Goal: Information Seeking & Learning: Learn about a topic

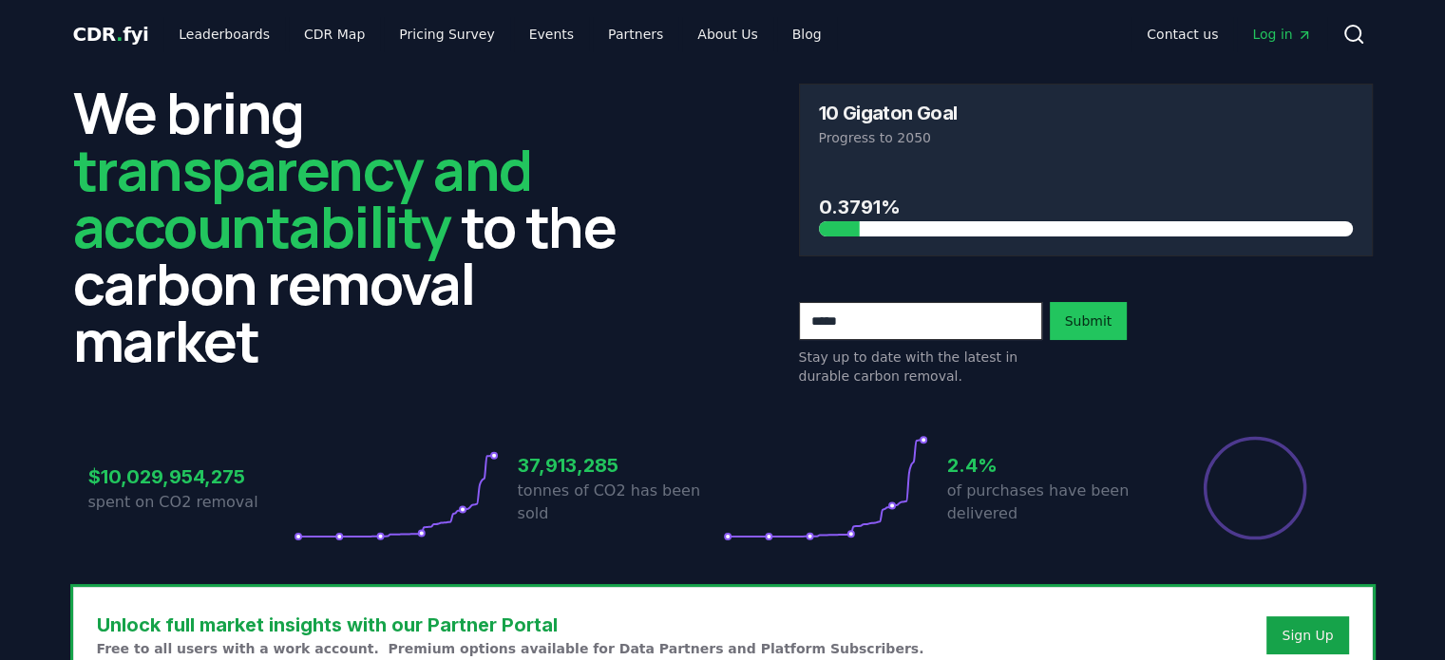
drag, startPoint x: 842, startPoint y: 228, endPoint x: 902, endPoint y: 217, distance: 61.8
click at [902, 217] on div "0.3791%" at bounding box center [1086, 215] width 534 height 44
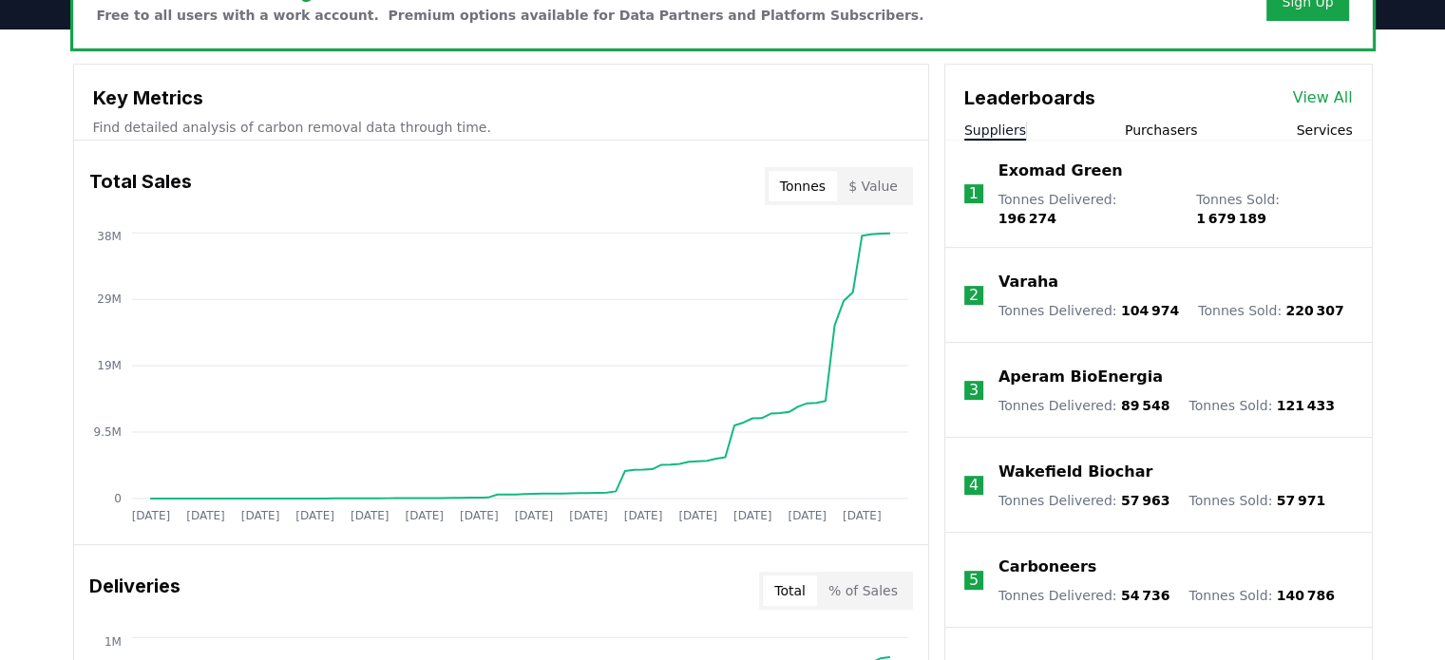
scroll to position [633, 0]
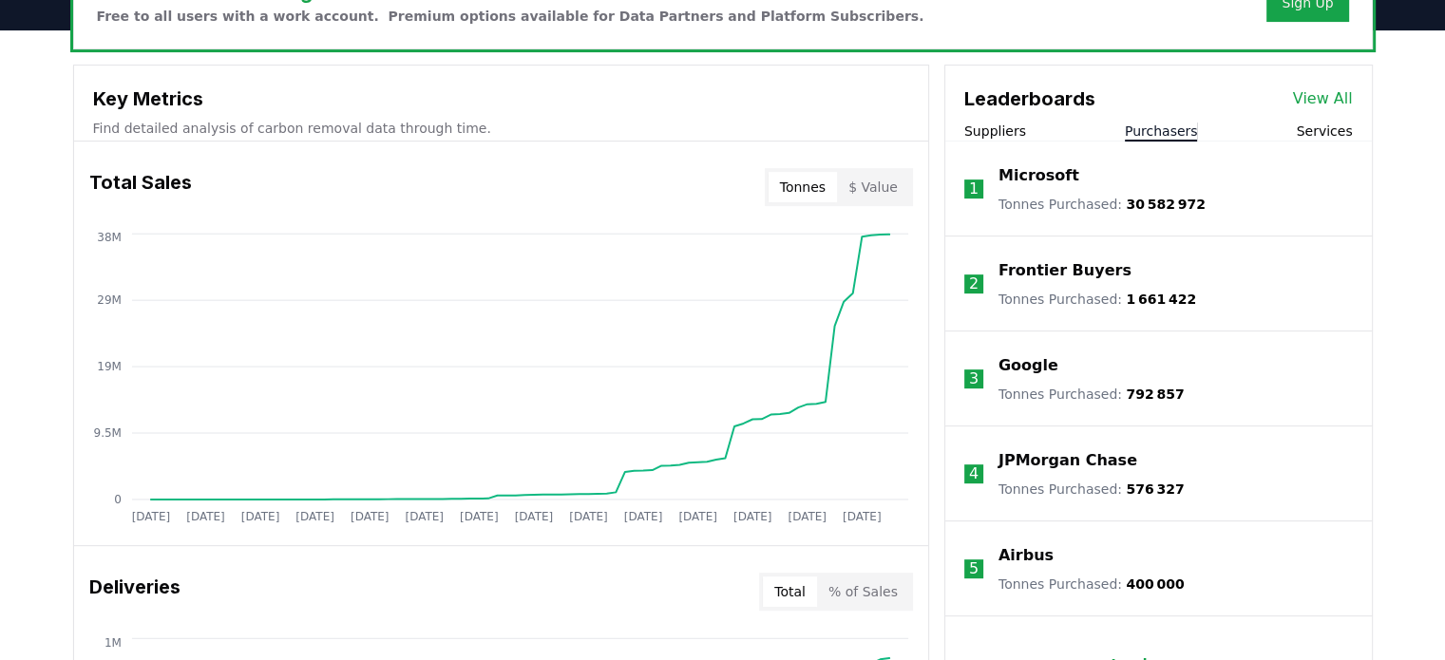
click at [1140, 132] on button "Purchasers" at bounding box center [1161, 131] width 73 height 19
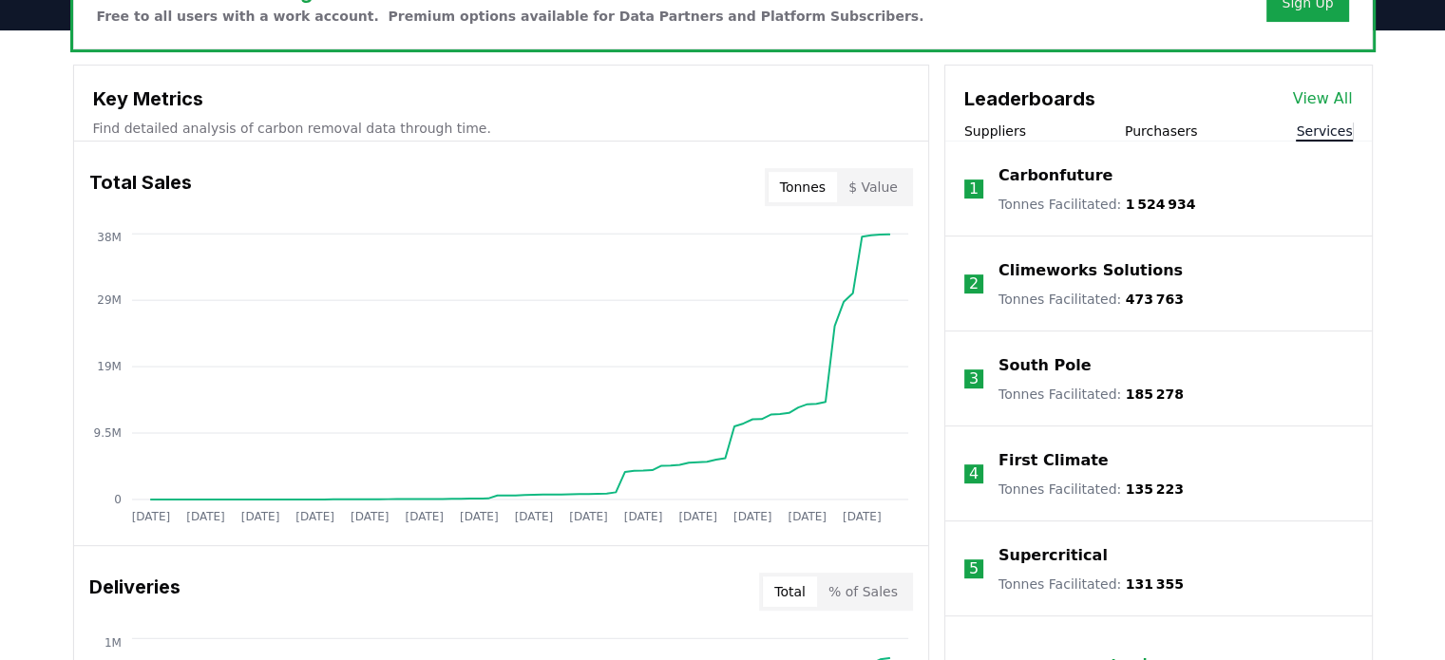
click at [1333, 122] on button "Services" at bounding box center [1324, 131] width 56 height 19
click at [1005, 128] on button "Suppliers" at bounding box center [995, 131] width 62 height 19
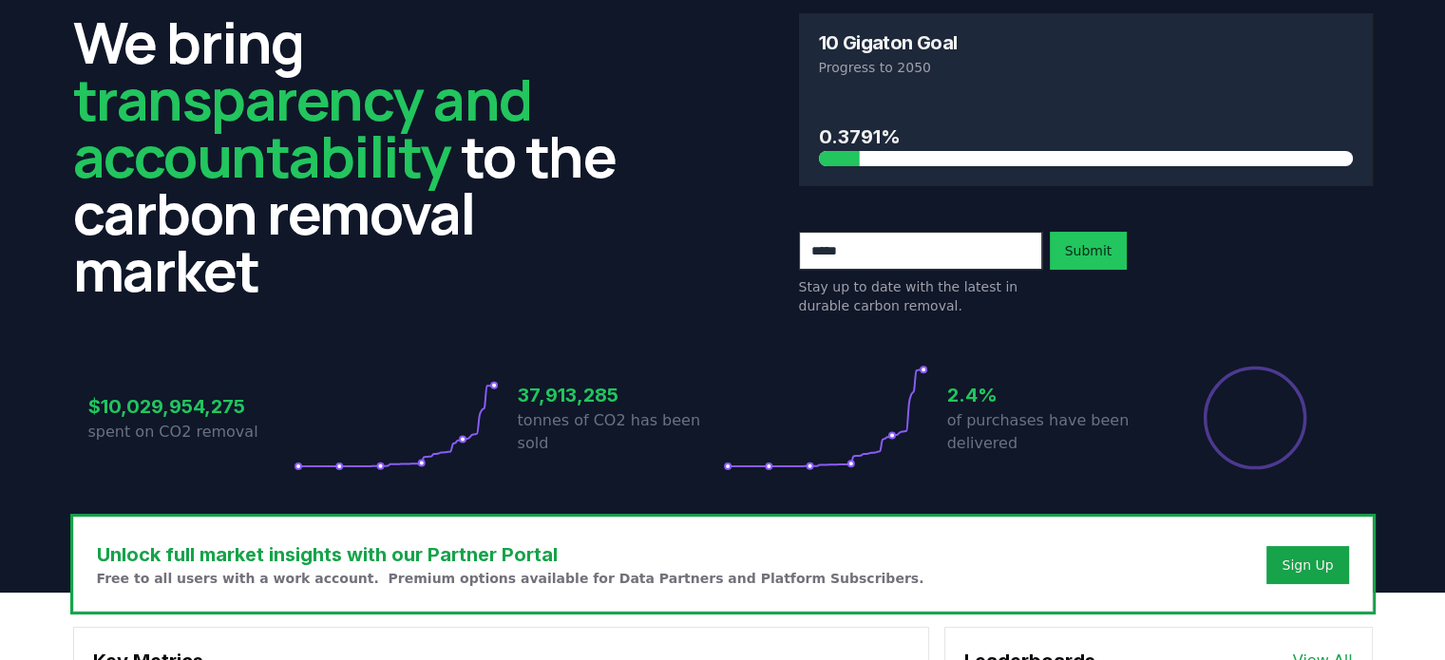
scroll to position [0, 0]
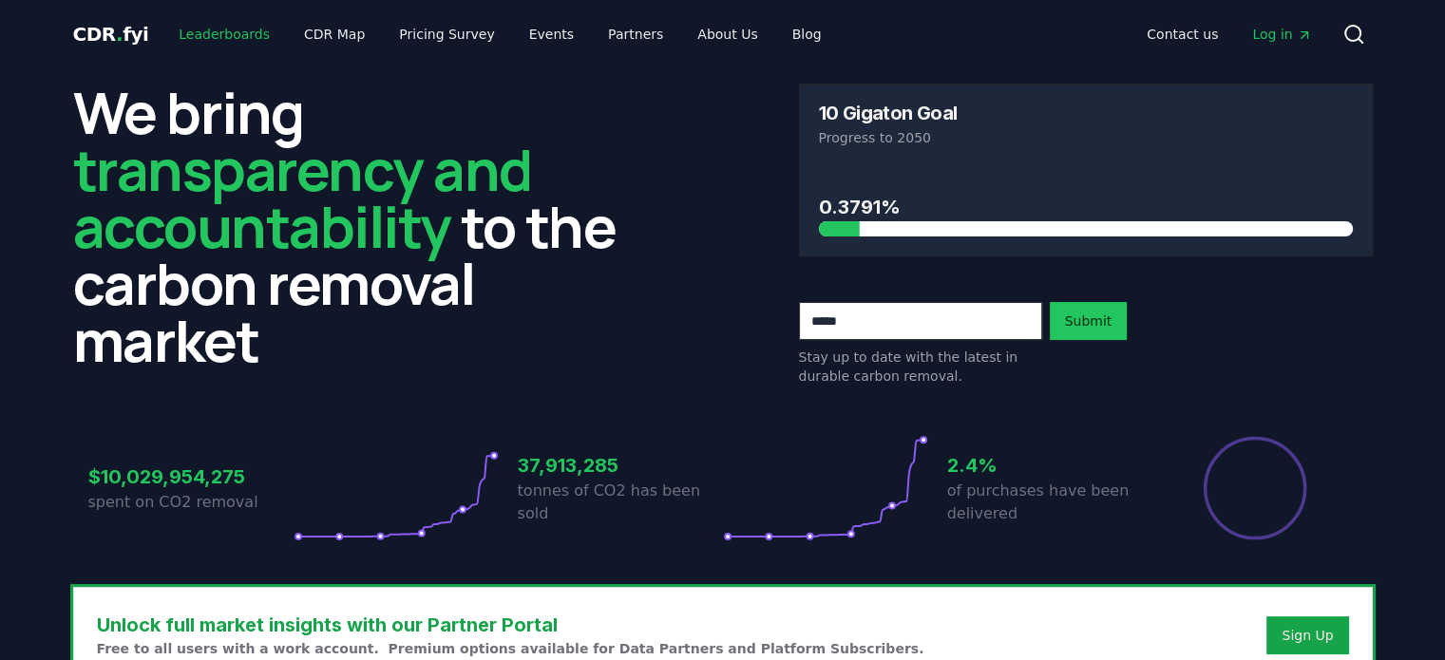
click at [232, 37] on link "Leaderboards" at bounding box center [224, 34] width 122 height 34
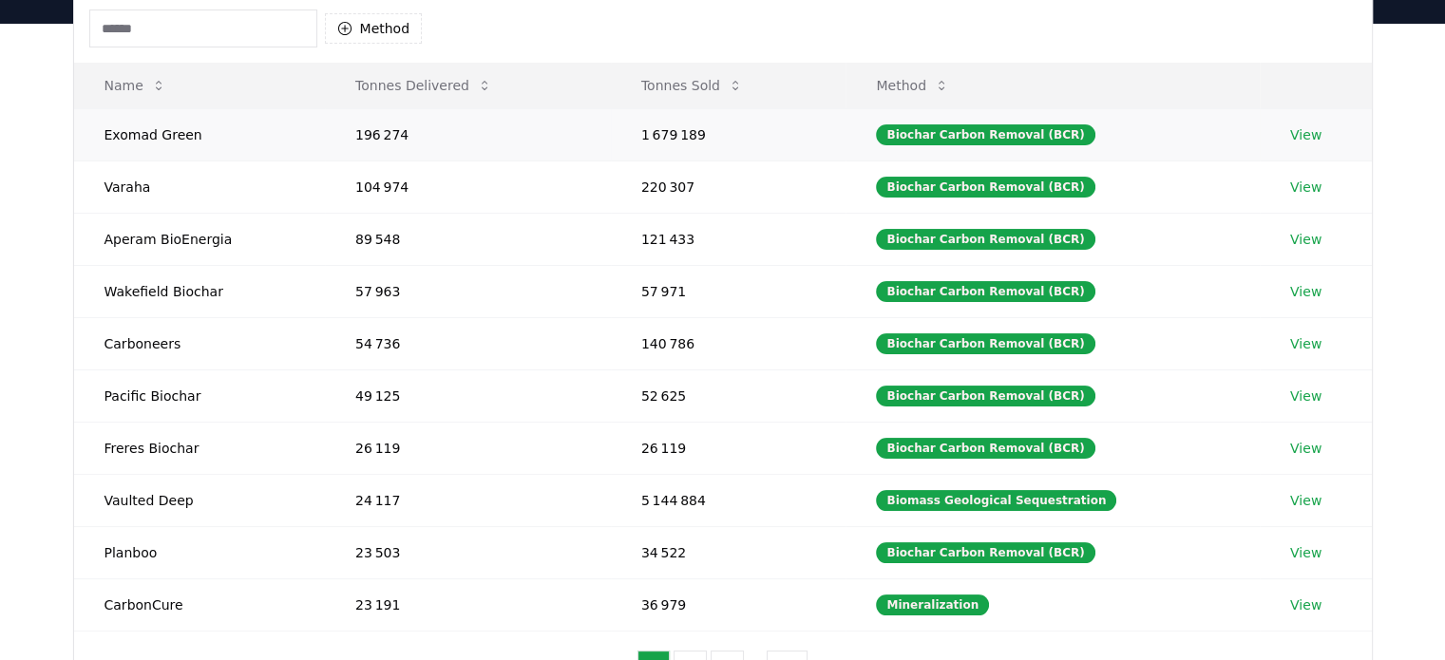
scroll to position [198, 0]
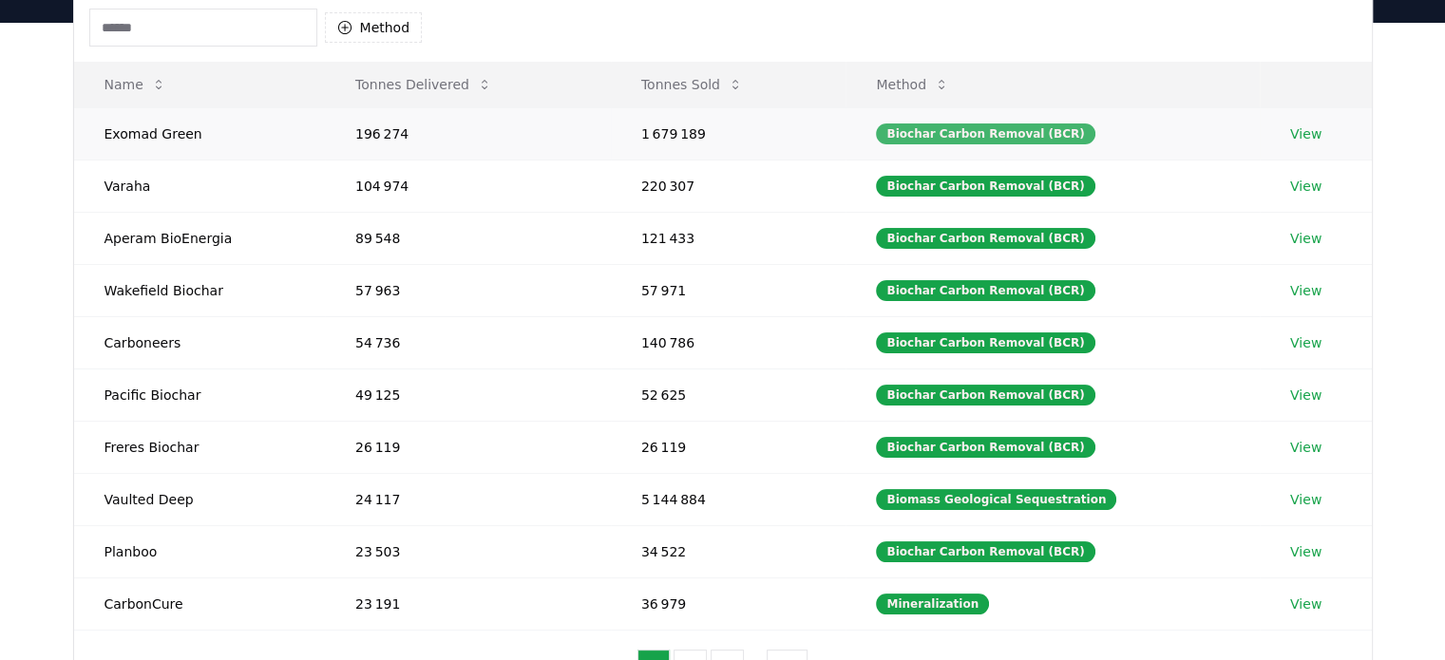
click at [972, 131] on div "Biochar Carbon Removal (BCR)" at bounding box center [985, 133] width 218 height 21
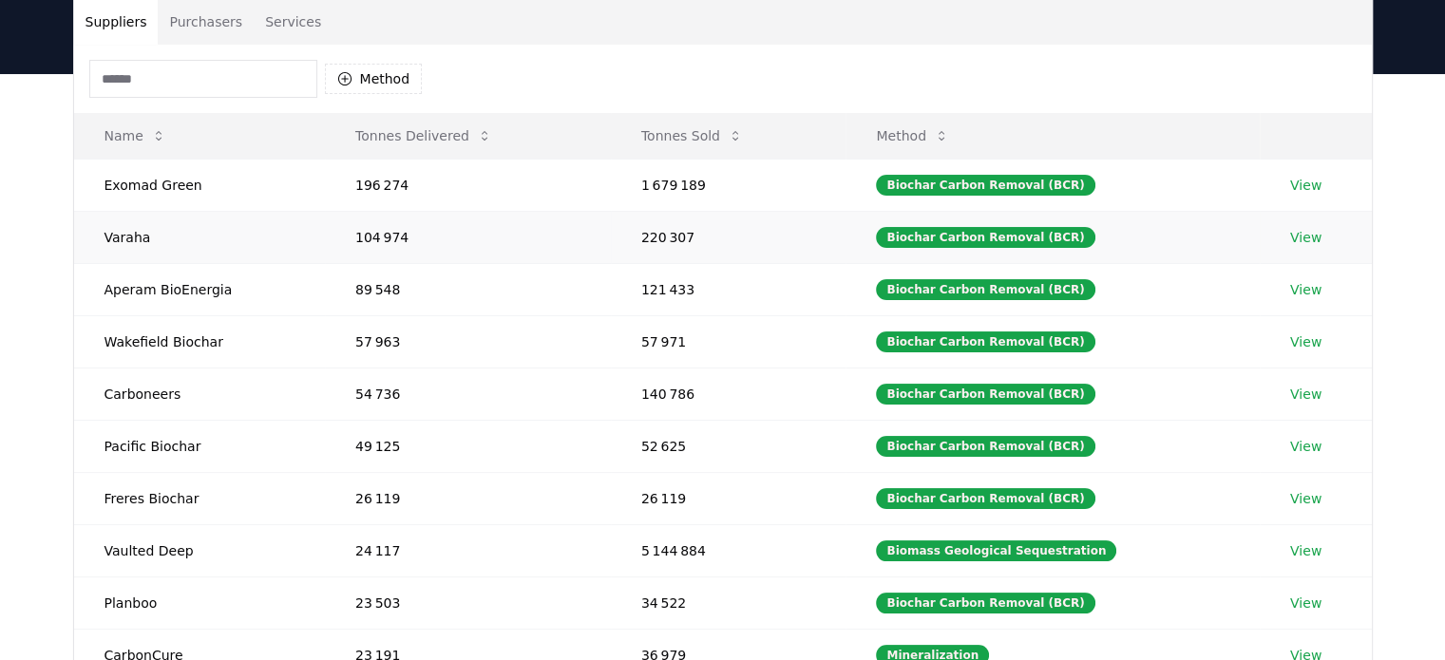
scroll to position [0, 0]
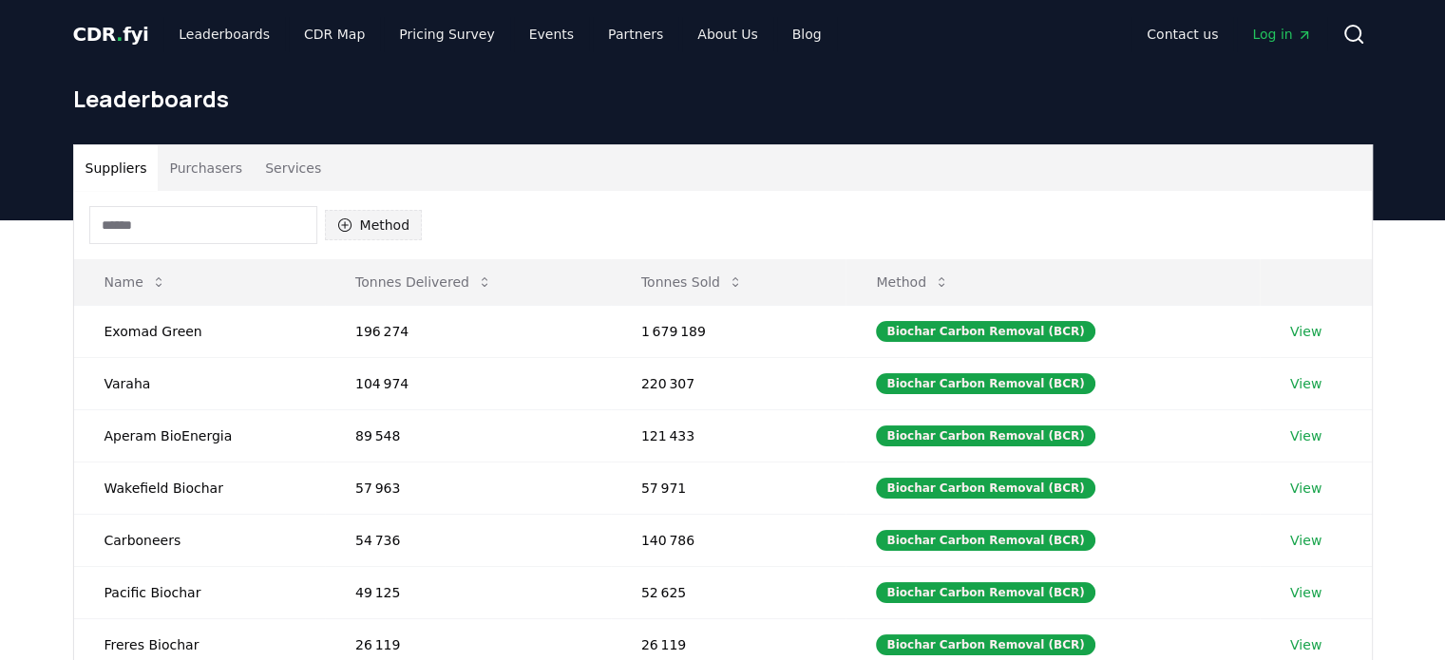
click at [365, 233] on button "Method" at bounding box center [374, 225] width 98 height 30
